Goal: Leave review/rating: Leave review/rating

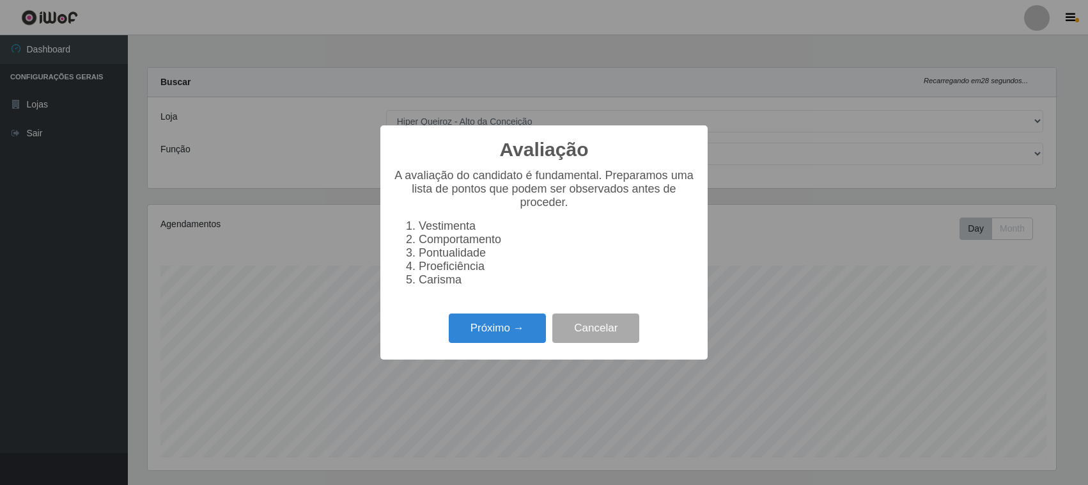
select select "515"
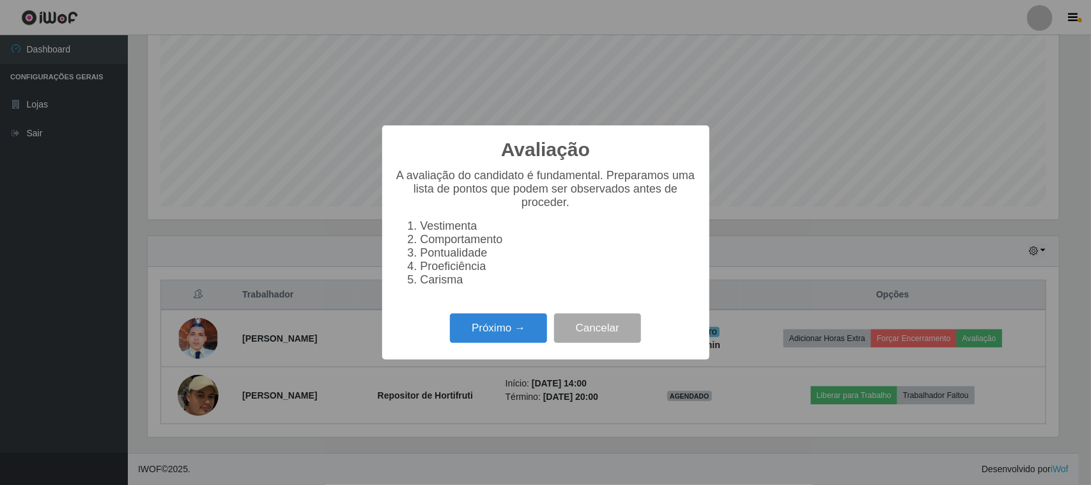
scroll to position [266, 912]
click at [483, 333] on button "Próximo →" at bounding box center [498, 328] width 97 height 30
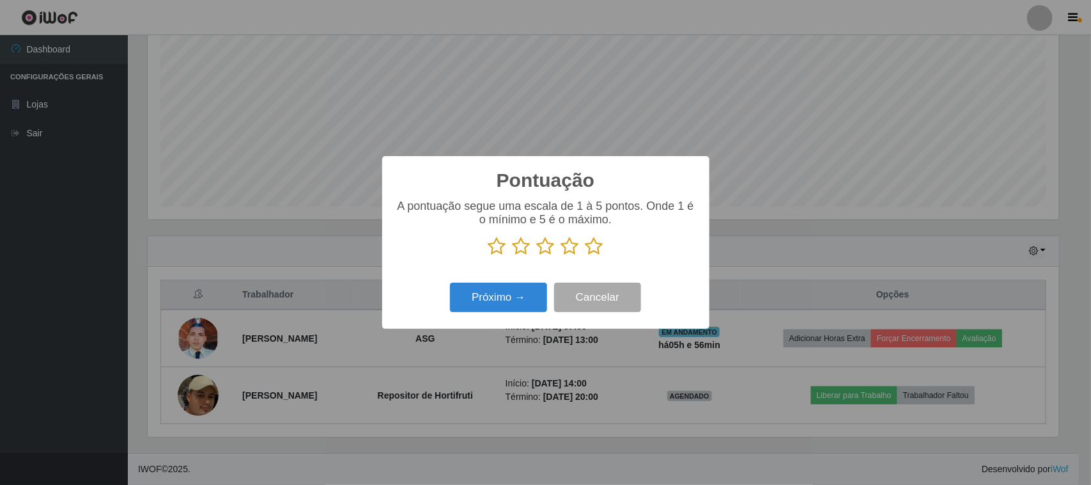
click at [592, 251] on icon at bounding box center [595, 246] width 18 height 19
click at [586, 256] on input "radio" at bounding box center [586, 256] width 0 height 0
click at [507, 293] on button "Próximo →" at bounding box center [498, 298] width 97 height 30
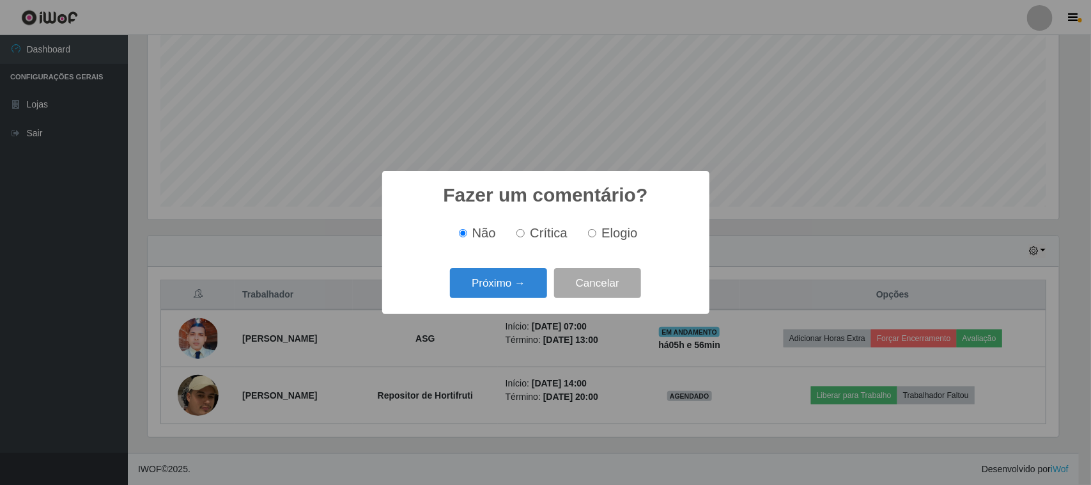
click at [607, 235] on span "Elogio" at bounding box center [620, 233] width 36 height 14
click at [596, 235] on input "Elogio" at bounding box center [592, 233] width 8 height 8
radio input "true"
click at [474, 292] on button "Próximo →" at bounding box center [498, 283] width 97 height 30
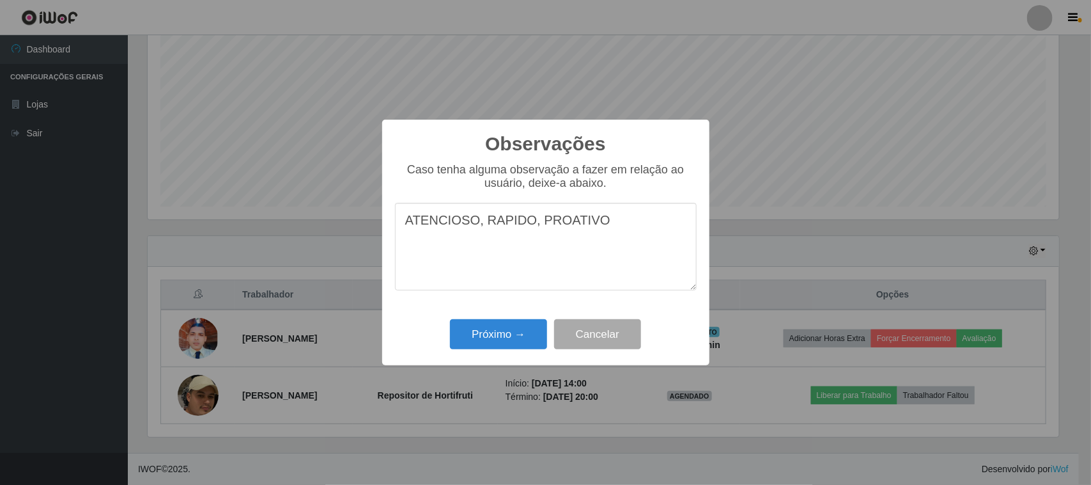
type textarea "ATENCIOSO, RAPIDO, PROATIVO"
click at [486, 320] on div "Próximo → Cancelar" at bounding box center [546, 334] width 302 height 36
click at [487, 329] on button "Próximo →" at bounding box center [498, 334] width 97 height 30
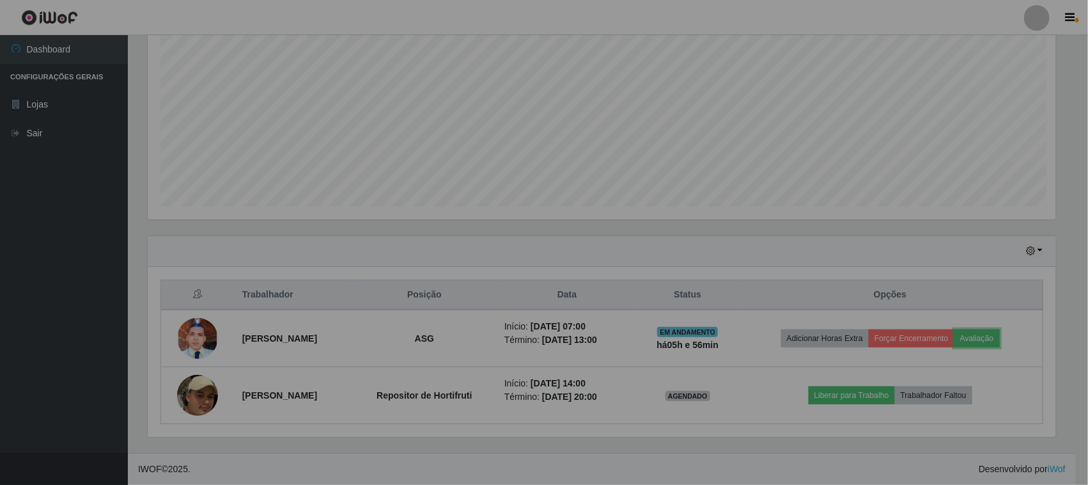
scroll to position [266, 921]
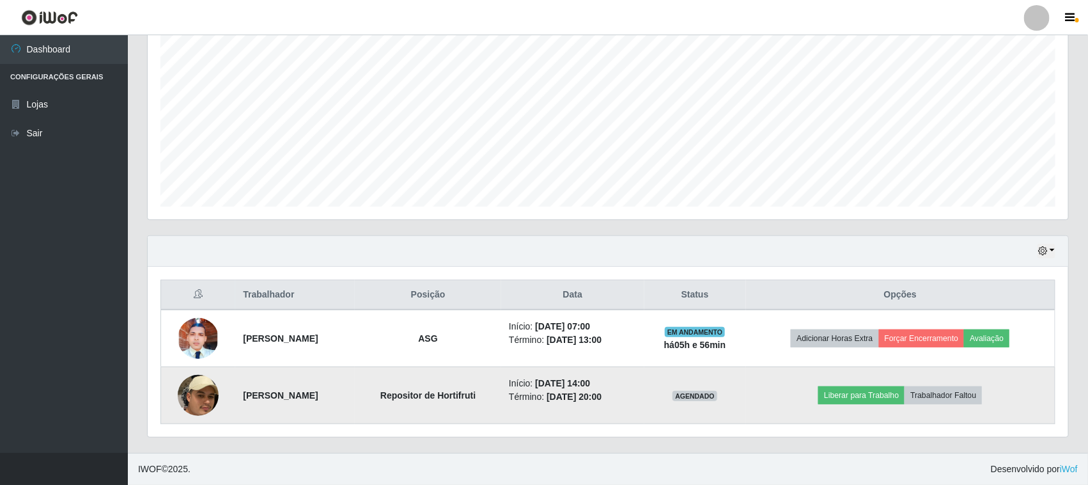
click at [199, 395] on img at bounding box center [198, 395] width 41 height 106
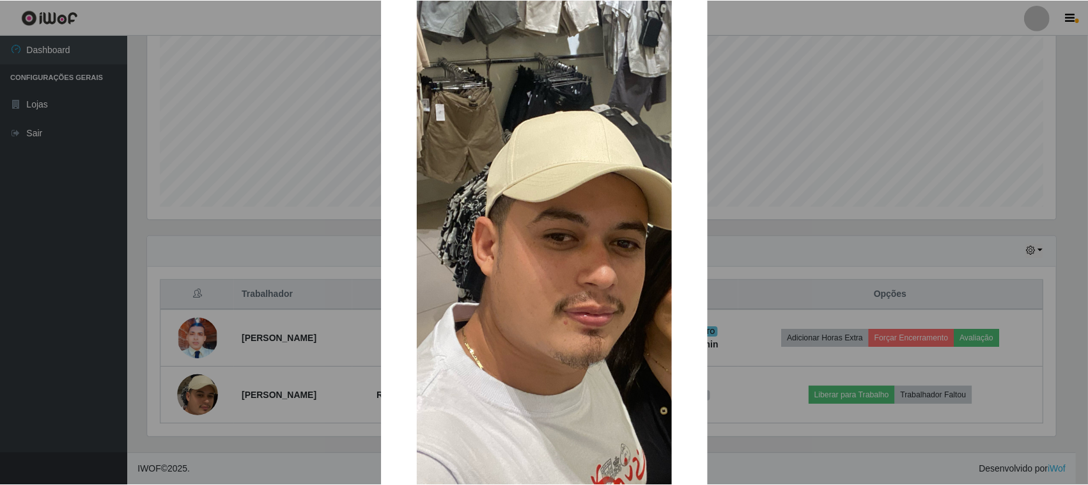
scroll to position [290, 0]
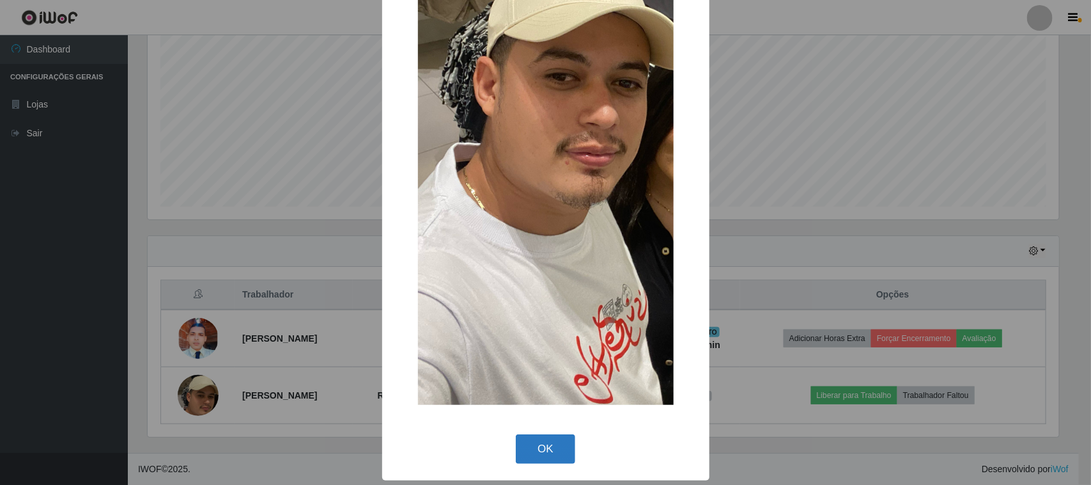
click at [537, 442] on button "OK" at bounding box center [545, 449] width 59 height 30
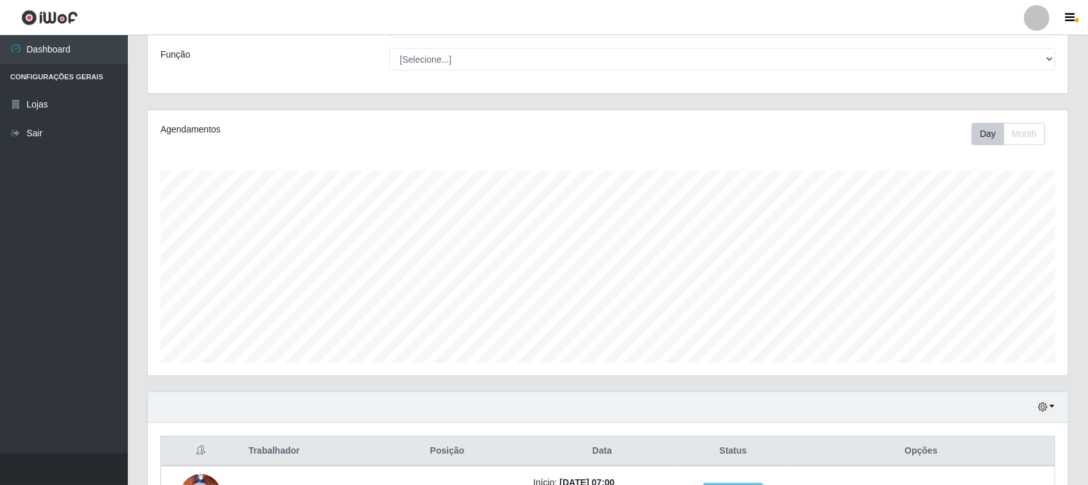
scroll to position [251, 0]
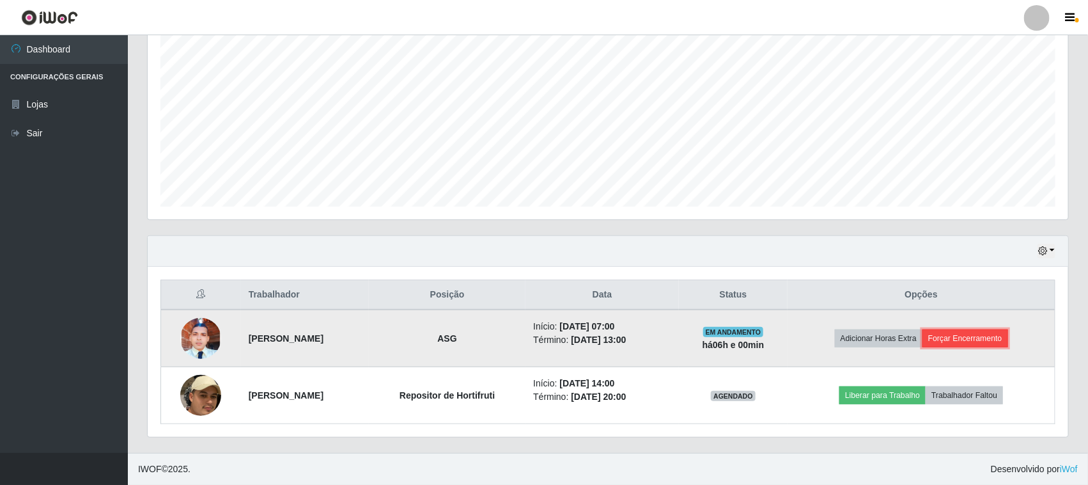
click at [1002, 344] on button "Forçar Encerramento" at bounding box center [965, 338] width 86 height 18
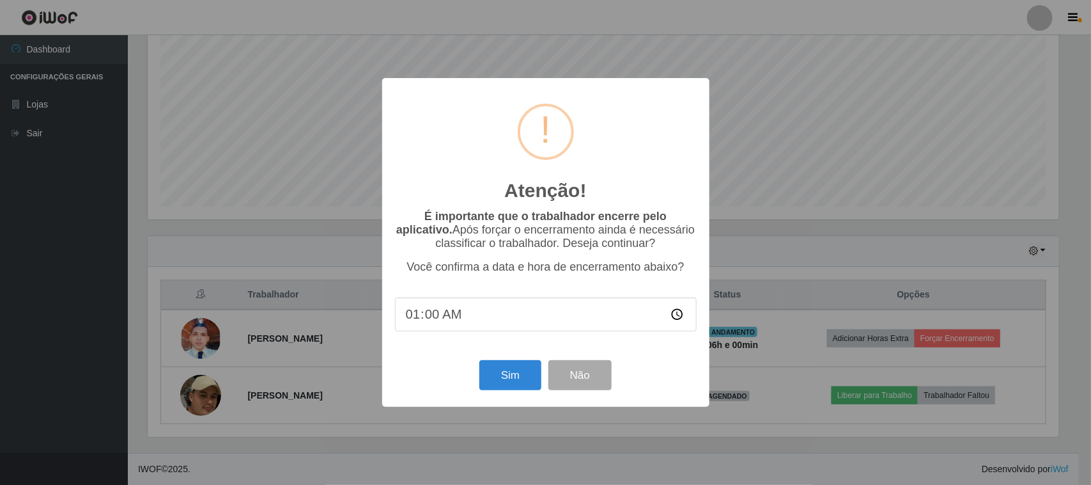
type input "13:00"
click at [509, 374] on button "Sim" at bounding box center [510, 375] width 62 height 30
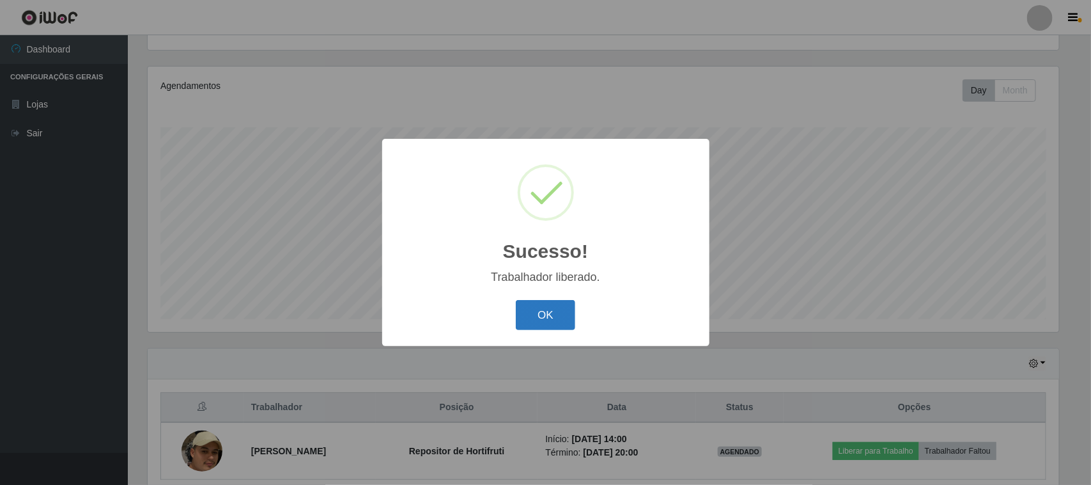
click at [548, 323] on button "OK" at bounding box center [545, 315] width 59 height 30
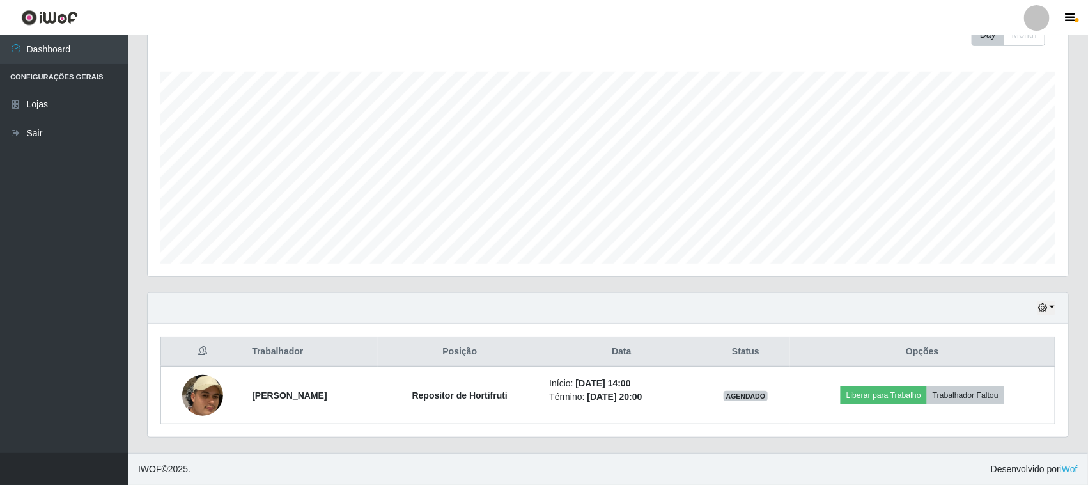
scroll to position [0, 0]
